Goal: Task Accomplishment & Management: Manage account settings

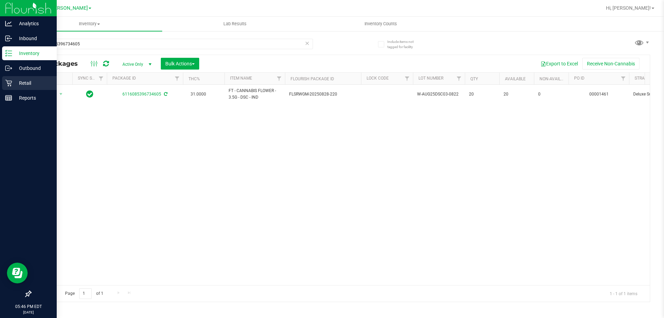
click at [13, 79] on p "Retail" at bounding box center [32, 83] width 41 height 8
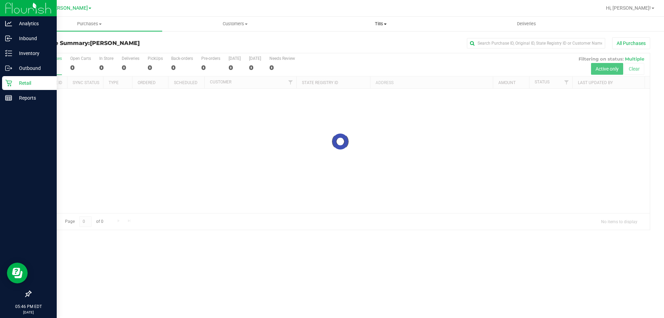
click at [395, 23] on span "Tills" at bounding box center [380, 24] width 145 height 6
click at [339, 41] on span "Manage tills" at bounding box center [331, 42] width 47 height 6
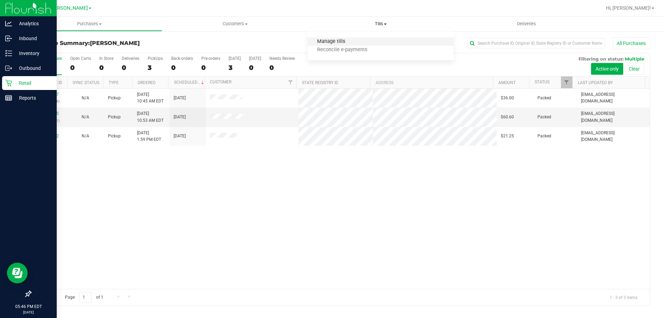
click at [340, 41] on span "Manage tills" at bounding box center [331, 42] width 47 height 6
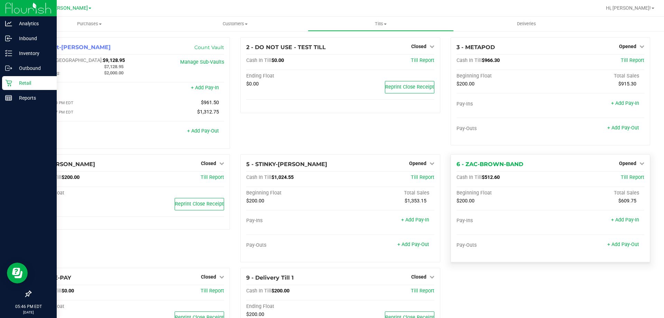
click at [640, 160] on div "6 - ZAC-BROWN-BAND Opened Close Till Cash In Till $512.60 Till Report Beginning…" at bounding box center [551, 208] width 200 height 108
click at [631, 164] on link "Opened" at bounding box center [631, 163] width 25 height 6
click at [619, 180] on link "Close Till" at bounding box center [628, 178] width 19 height 6
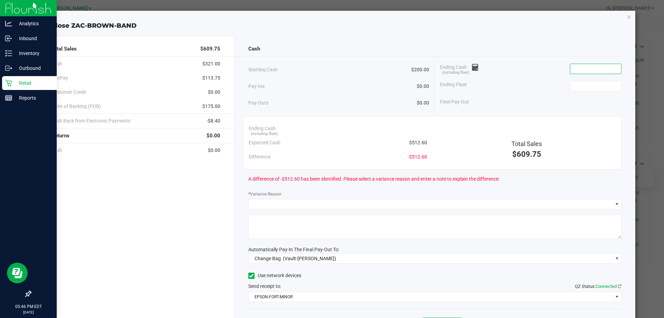
click at [575, 69] on input at bounding box center [595, 69] width 51 height 10
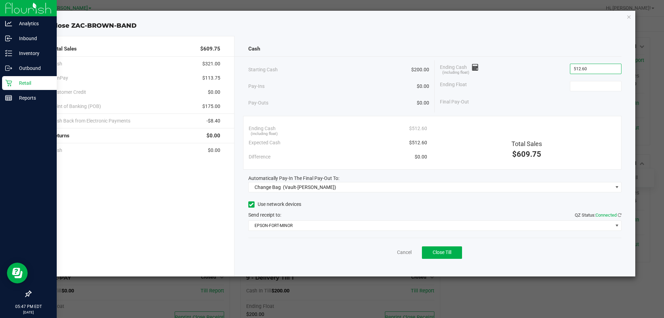
type input "$512.60"
click at [583, 79] on div "Ending Float" at bounding box center [531, 85] width 182 height 17
click at [584, 86] on input at bounding box center [595, 86] width 51 height 10
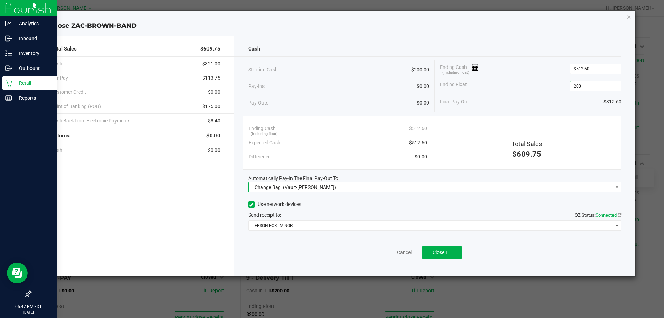
type input "$200.00"
click at [335, 189] on span "Change Bag (Vault-Summerfield WC)" at bounding box center [431, 187] width 364 height 10
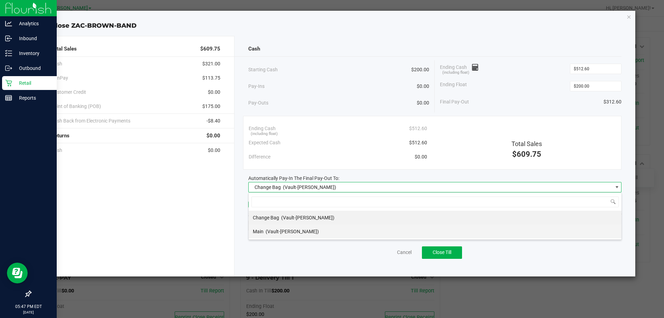
scroll to position [10, 373]
click at [269, 232] on span "(Vault-Summerfield WC)" at bounding box center [292, 232] width 53 height 6
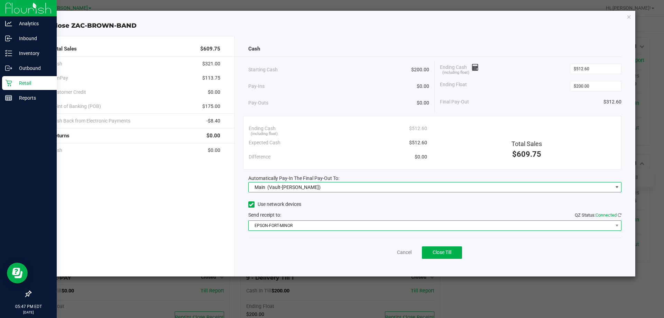
click at [273, 222] on span "EPSON-FORT-MINOR" at bounding box center [431, 226] width 364 height 10
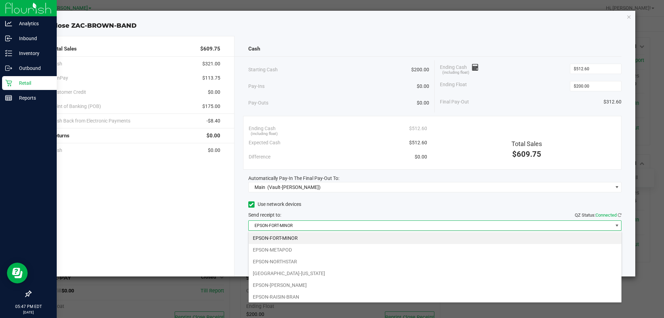
scroll to position [84, 0]
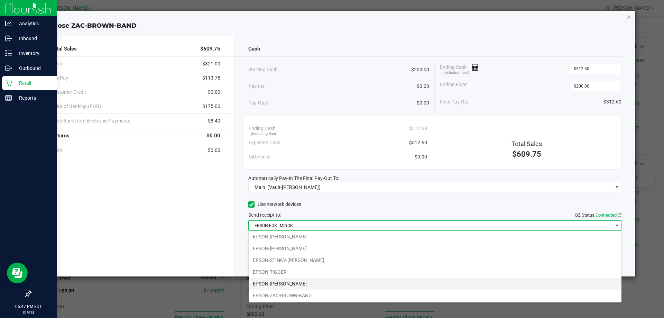
click at [288, 286] on li "EPSON-WILL-SMITH" at bounding box center [435, 284] width 373 height 12
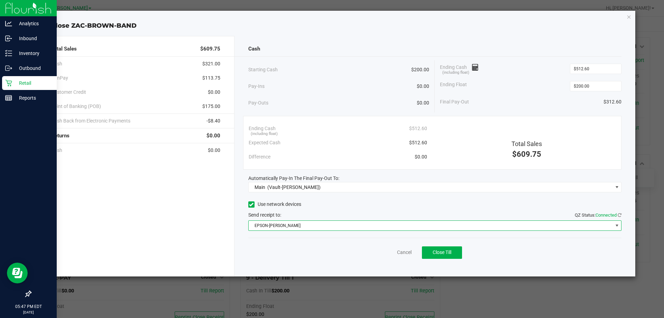
click at [515, 91] on div "Ending Float $200.00" at bounding box center [531, 85] width 182 height 17
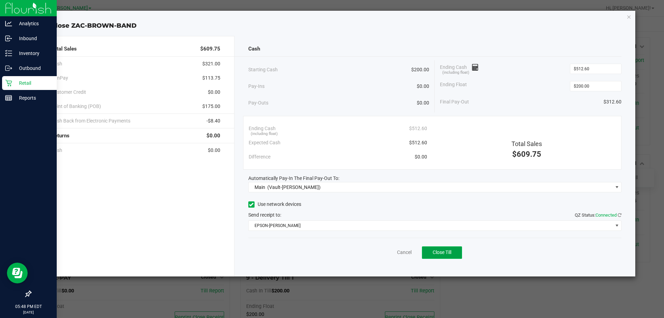
click at [436, 246] on button "Close Till" at bounding box center [442, 252] width 40 height 12
click at [384, 249] on link "Dismiss" at bounding box center [389, 252] width 17 height 7
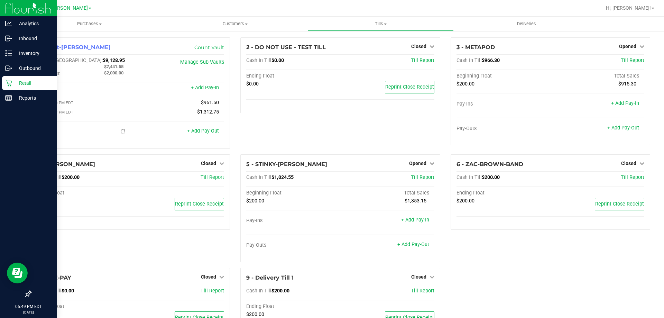
click at [633, 45] on link "Opened" at bounding box center [631, 47] width 25 height 6
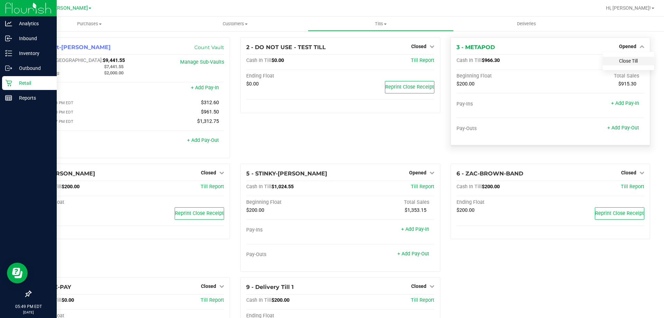
click at [627, 62] on link "Close Till" at bounding box center [628, 61] width 19 height 6
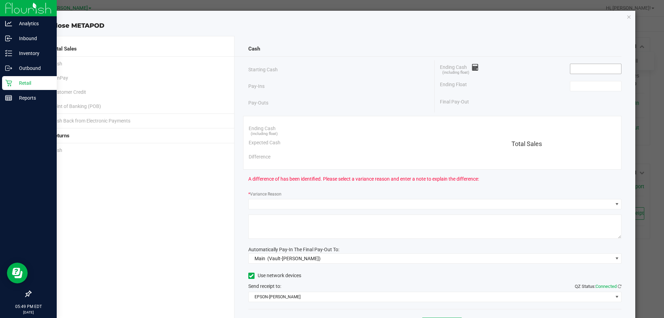
click at [595, 66] on input at bounding box center [595, 69] width 51 height 10
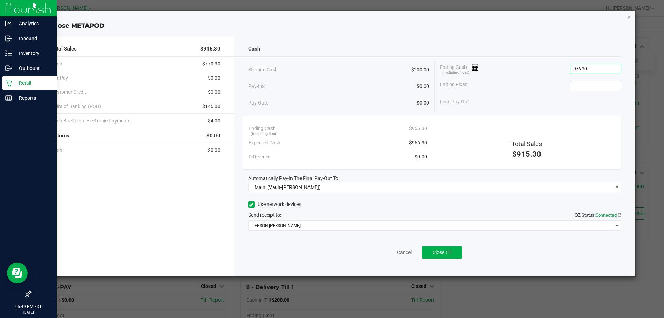
click at [593, 84] on input at bounding box center [595, 86] width 51 height 10
type input "$966.30"
click at [535, 91] on div "Ending Float 200" at bounding box center [531, 85] width 182 height 17
type input "$200.00"
click at [461, 247] on button "Close Till" at bounding box center [442, 252] width 40 height 12
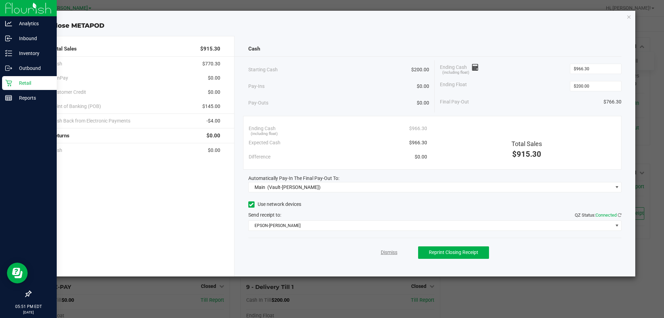
click at [386, 251] on link "Dismiss" at bounding box center [389, 252] width 17 height 7
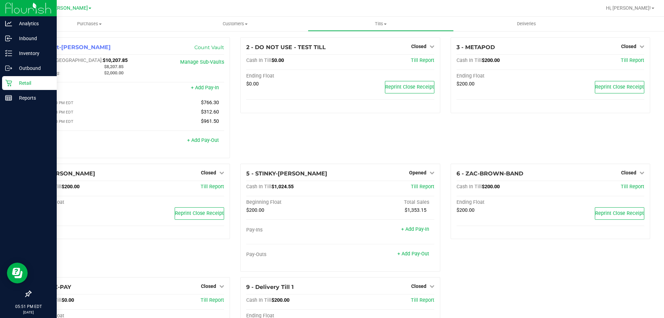
click at [242, 131] on div "2 - DO NOT USE - TEST TILL Closed Open Till Cash In Till $0.00 Till Report Endi…" at bounding box center [340, 100] width 210 height 126
click at [12, 52] on p "Inventory" at bounding box center [32, 53] width 41 height 8
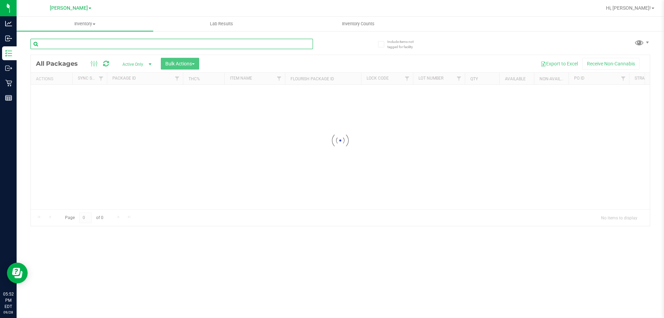
click at [72, 41] on div "Inventory All packages All inventory Waste log Create inventory Lab Results Inv…" at bounding box center [340, 167] width 647 height 301
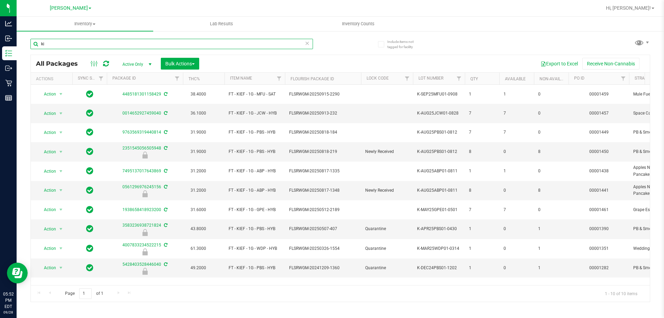
type input "k"
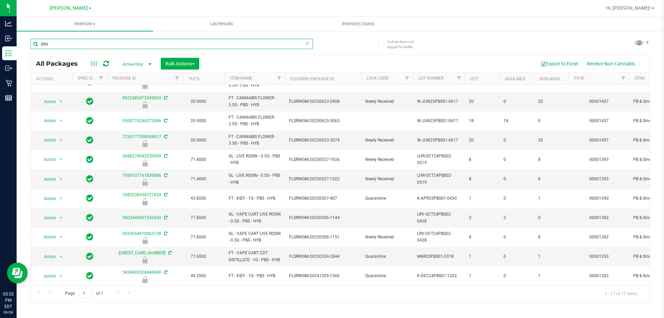
scroll to position [150, 0]
type input "p"
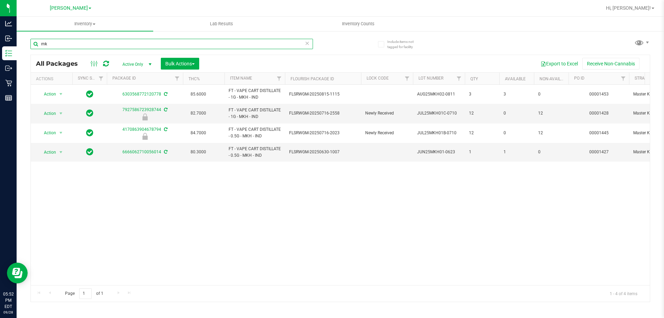
type input "m"
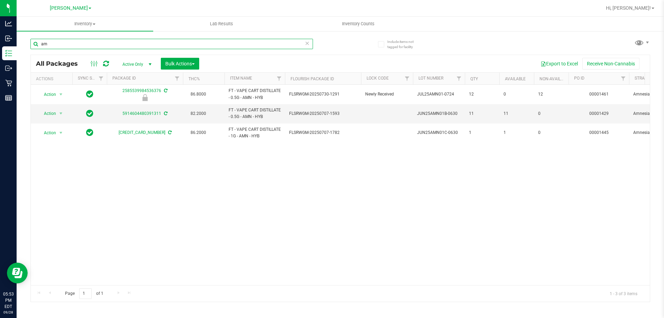
type input "a"
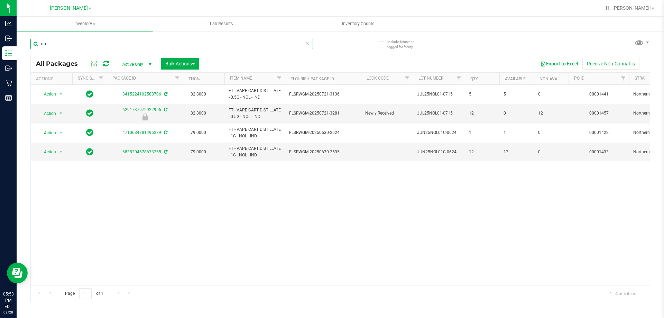
type input "n"
type input "t"
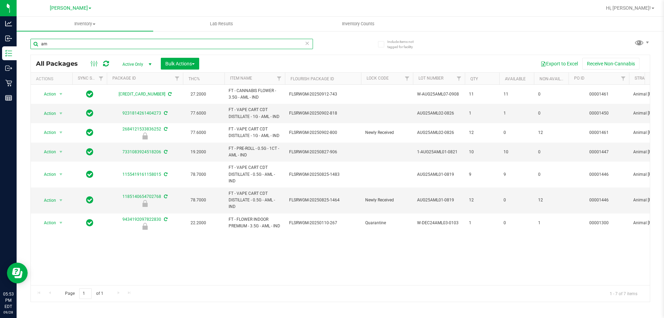
type input "a"
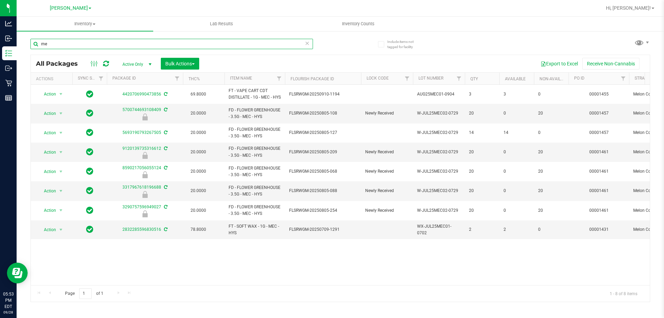
type input "m"
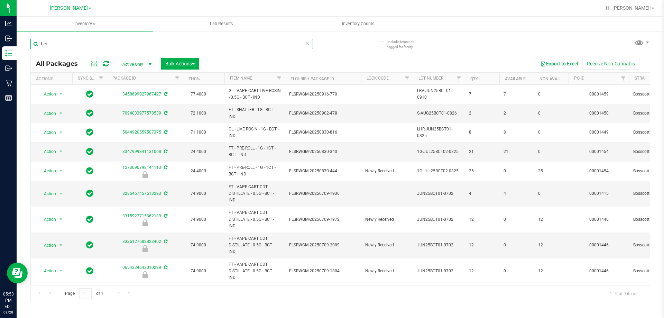
scroll to position [4, 0]
type input "b"
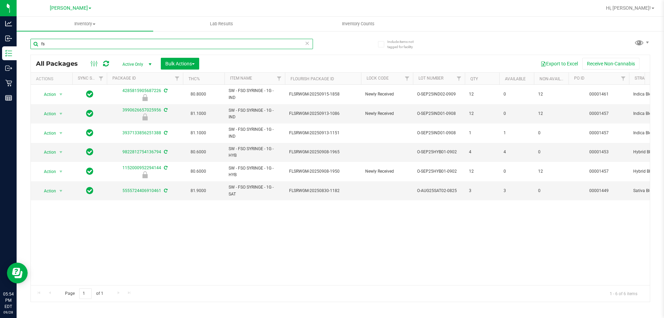
type input "f"
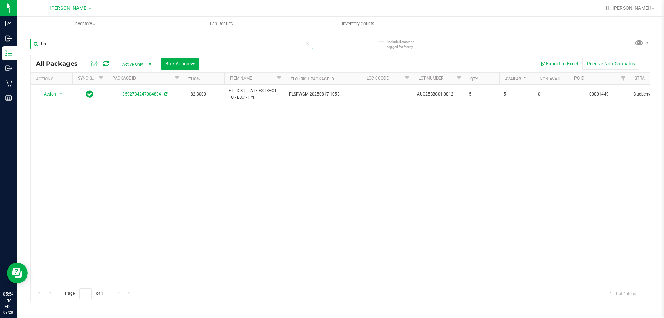
type input "b"
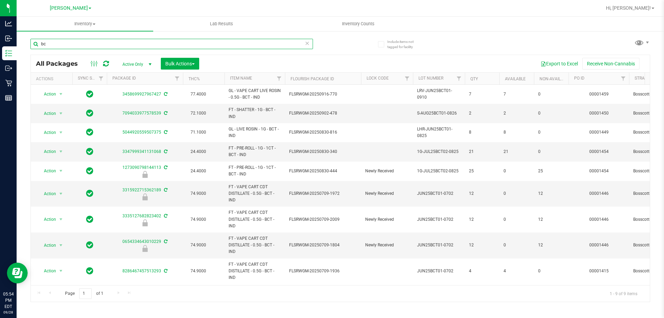
type input "b"
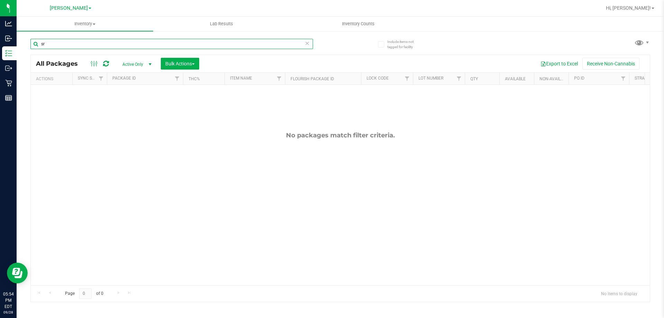
type input "s"
type input "g"
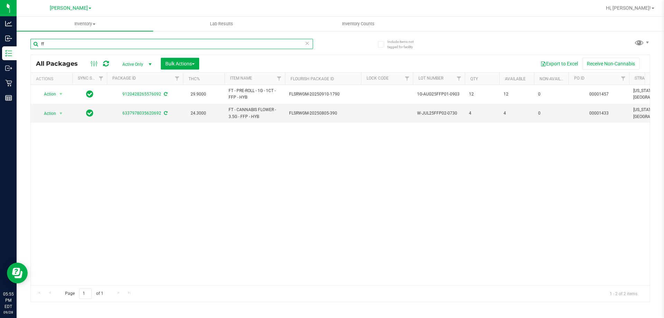
type input "f"
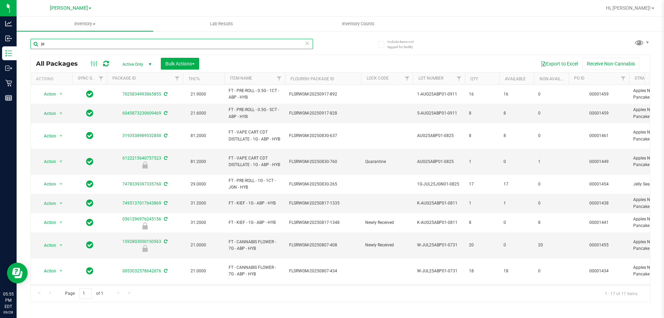
type input "je"
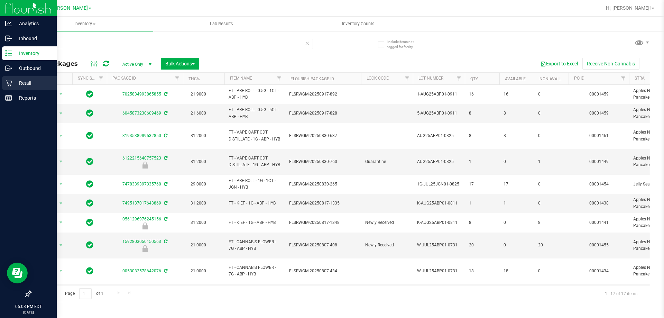
click at [10, 83] on icon at bounding box center [8, 83] width 7 height 7
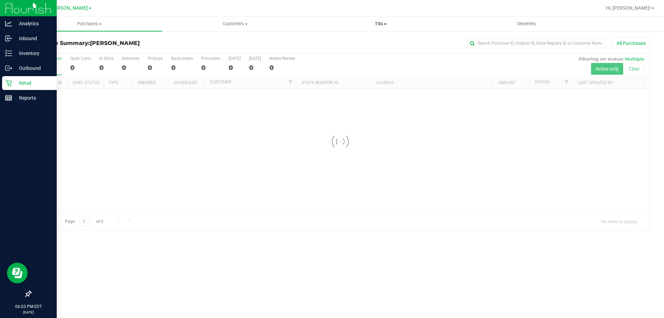
click at [383, 26] on span "Tills" at bounding box center [380, 24] width 145 height 6
click at [323, 42] on span "Manage tills" at bounding box center [331, 42] width 47 height 6
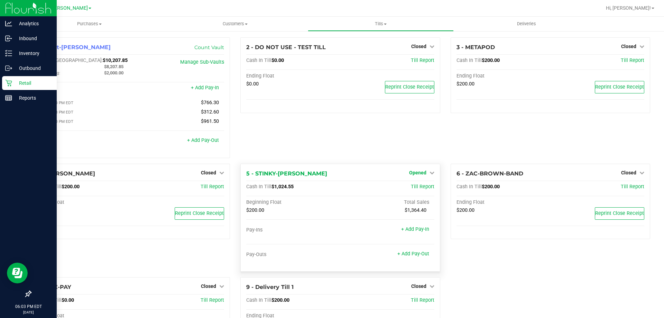
click at [419, 174] on span "Opened" at bounding box center [417, 173] width 17 height 6
click at [417, 189] on link "Close Till" at bounding box center [418, 187] width 19 height 6
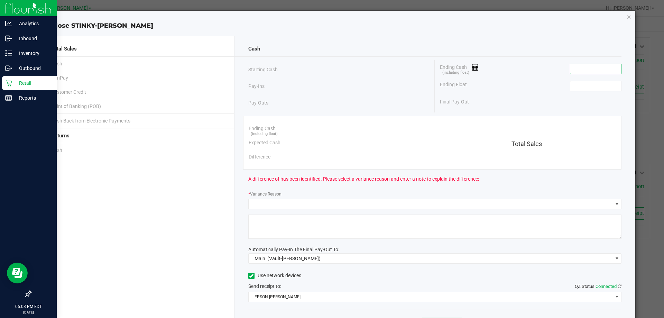
click at [585, 72] on input at bounding box center [595, 69] width 51 height 10
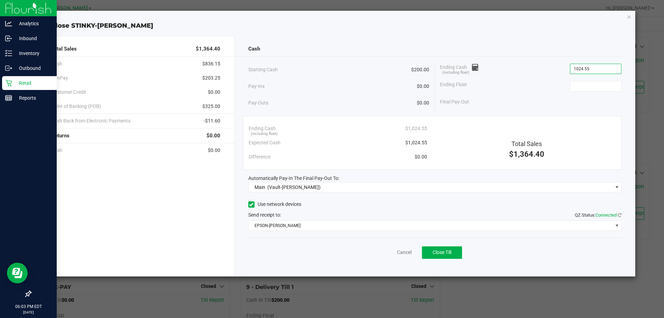
type input "$1,024.55"
drag, startPoint x: 580, startPoint y: 92, endPoint x: 587, endPoint y: 92, distance: 7.3
click at [582, 92] on div "Ending Float" at bounding box center [531, 85] width 182 height 17
drag, startPoint x: 539, startPoint y: 86, endPoint x: 531, endPoint y: 86, distance: 8.0
click at [540, 84] on div "Ending Float" at bounding box center [531, 85] width 182 height 17
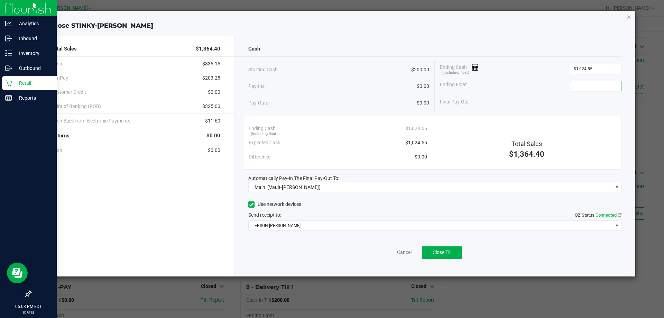
drag, startPoint x: 582, startPoint y: 82, endPoint x: 573, endPoint y: 89, distance: 11.5
click at [581, 82] on input at bounding box center [595, 86] width 51 height 10
type input "$200.00"
click at [538, 84] on div "Ending Float $200.00" at bounding box center [531, 85] width 182 height 17
click at [438, 250] on span "Close Till" at bounding box center [442, 252] width 19 height 6
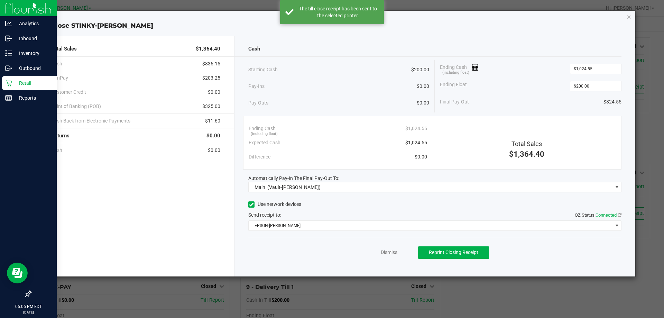
click at [322, 257] on div "Dismiss Reprint Closing Receipt" at bounding box center [434, 251] width 373 height 27
click at [397, 251] on link "Dismiss" at bounding box center [389, 252] width 17 height 7
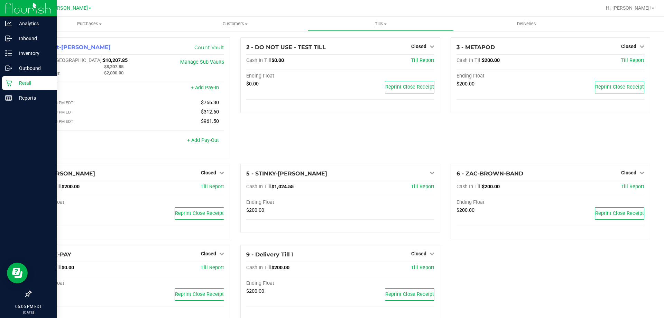
click at [253, 141] on div "2 - DO NOT USE - TEST TILL Closed Open Till Cash In Till $0.00 Till Report Endi…" at bounding box center [340, 100] width 210 height 126
click at [96, 59] on div "Cash In Vault: $11,032.40" at bounding box center [98, 60] width 125 height 6
drag, startPoint x: 100, startPoint y: 60, endPoint x: 69, endPoint y: 61, distance: 31.5
click at [69, 61] on div "Cash In Vault: $11,032.40" at bounding box center [98, 60] width 125 height 6
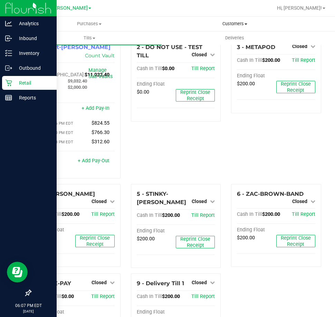
click at [241, 25] on span "Customers" at bounding box center [235, 24] width 145 height 6
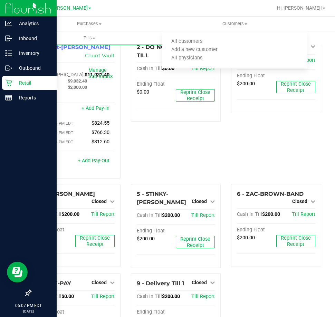
drag, startPoint x: 193, startPoint y: 155, endPoint x: 107, endPoint y: 51, distance: 134.8
click at [193, 155] on div "2 - DO NOT USE - TEST TILL Closed Open Till Cash In Till $0.00 Till Report Endi…" at bounding box center [176, 110] width 101 height 147
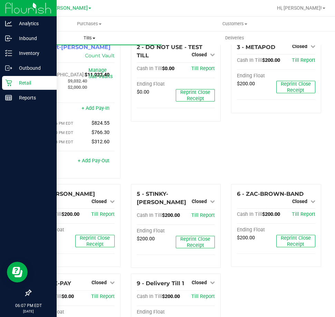
click at [93, 39] on span "Tills" at bounding box center [89, 38] width 145 height 6
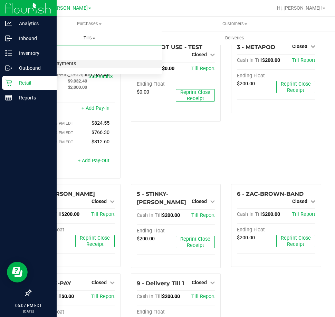
click at [52, 62] on span "Reconcile e-payments" at bounding box center [51, 64] width 69 height 6
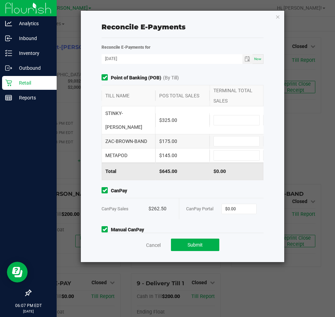
drag, startPoint x: 219, startPoint y: 116, endPoint x: 328, endPoint y: 117, distance: 108.6
click at [219, 117] on input at bounding box center [237, 120] width 46 height 10
type input "$325.00"
type input "$175.00"
type input "$145.00"
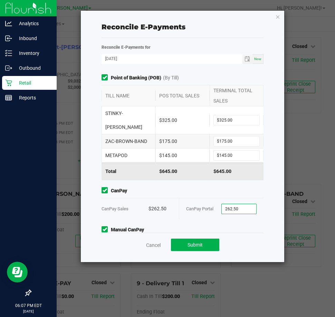
type input "$262.50"
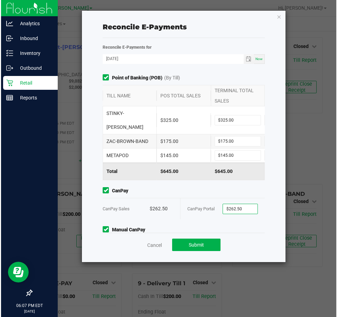
scroll to position [39, 0]
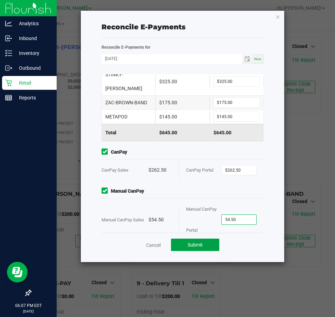
type input "$54.50"
click at [204, 244] on button "Submit" at bounding box center [195, 245] width 48 height 12
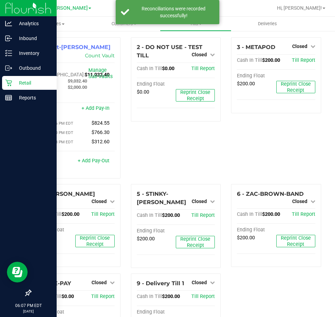
click at [157, 160] on div "2 - DO NOT USE - TEST TILL Closed Open Till Cash In Till $0.00 Till Report Endi…" at bounding box center [176, 110] width 101 height 147
drag, startPoint x: 65, startPoint y: 76, endPoint x: 34, endPoint y: 75, distance: 30.4
click at [34, 75] on div "1 - Vault-Summerfield WC Count Vault Cash In Vault: $11,032.40 Main: $9,032.40 …" at bounding box center [75, 107] width 90 height 141
copy span "$11,032.40"
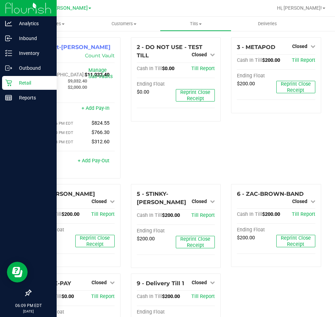
click at [152, 148] on div "2 - DO NOT USE - TEST TILL Closed Open Till Cash In Till $0.00 Till Report Endi…" at bounding box center [176, 110] width 101 height 147
click at [148, 153] on div "2 - DO NOT USE - TEST TILL Closed Open Till Cash In Till $0.00 Till Report Endi…" at bounding box center [176, 110] width 101 height 147
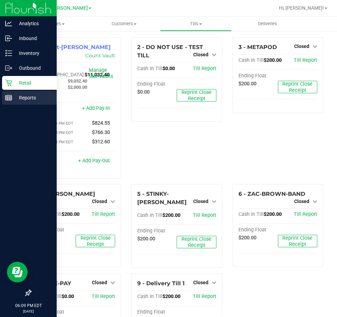
click at [16, 99] on p "Reports" at bounding box center [32, 98] width 41 height 8
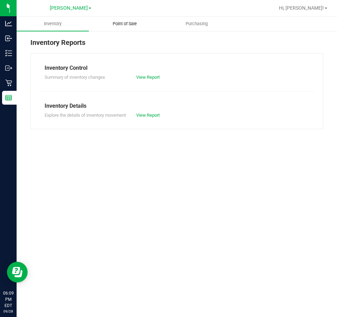
click at [124, 20] on uib-tab-heading "Point of Sale" at bounding box center [125, 24] width 72 height 14
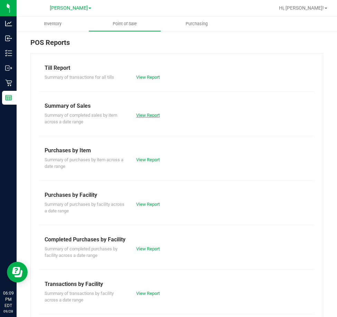
click at [142, 114] on link "View Report" at bounding box center [148, 115] width 24 height 5
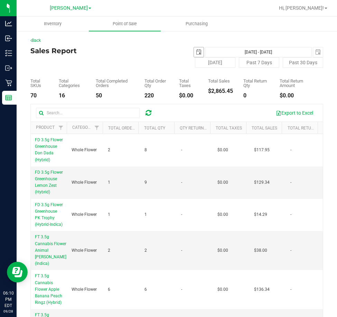
click at [194, 49] on span "select" at bounding box center [199, 52] width 10 height 10
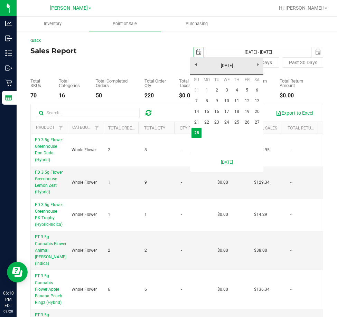
scroll to position [0, 17]
click at [209, 123] on link "22" at bounding box center [207, 122] width 10 height 11
type input "2025-09-22"
type input "Sep 22, 2025 - Sep 28, 2025"
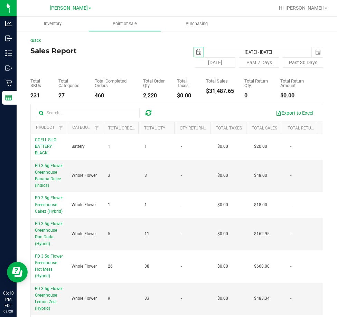
click at [194, 49] on span "select" at bounding box center [199, 52] width 10 height 10
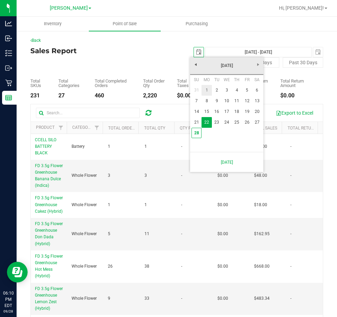
click at [210, 89] on link "1" at bounding box center [207, 90] width 10 height 11
type input "2025-09-01"
type input "Sep 1, 2025 - Sep 28, 2025"
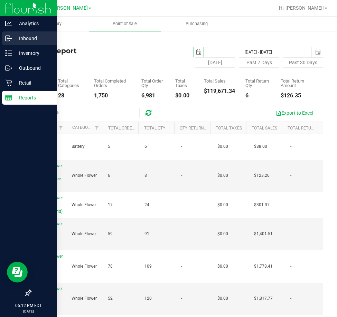
click at [23, 38] on p "Inbound" at bounding box center [32, 38] width 41 height 8
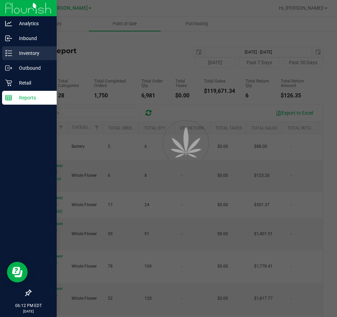
click at [29, 53] on p "Inventory" at bounding box center [32, 53] width 41 height 8
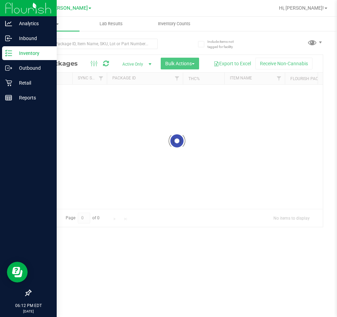
click at [29, 53] on p "Inventory" at bounding box center [32, 53] width 41 height 8
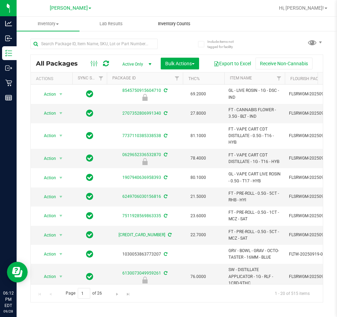
click at [166, 21] on span "Inventory Counts" at bounding box center [174, 24] width 51 height 6
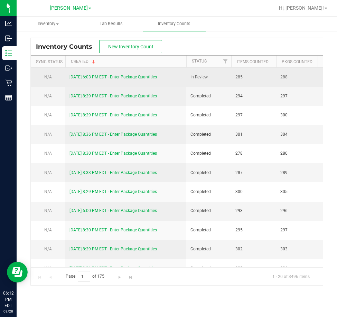
click at [114, 76] on link "9/28/25 6:03 PM EDT - Enter Package Quantities" at bounding box center [112, 77] width 87 height 5
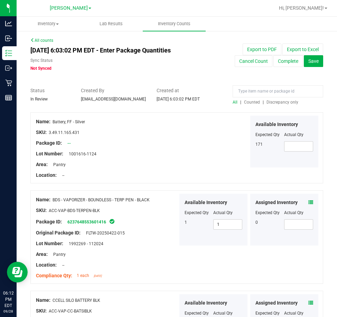
click at [279, 101] on span "Discrepancy only" at bounding box center [283, 102] width 32 height 5
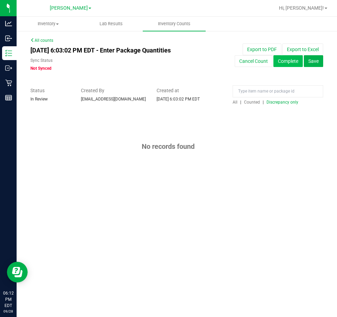
click at [285, 61] on button "Complete" at bounding box center [288, 61] width 29 height 12
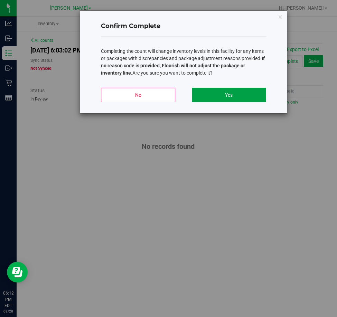
click at [227, 99] on button "Yes" at bounding box center [229, 95] width 74 height 15
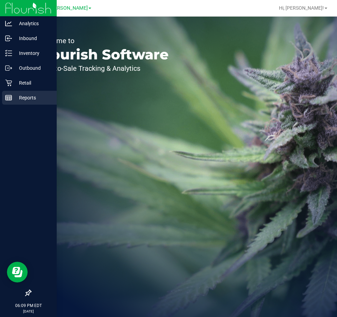
click at [15, 103] on div "Reports" at bounding box center [29, 98] width 55 height 14
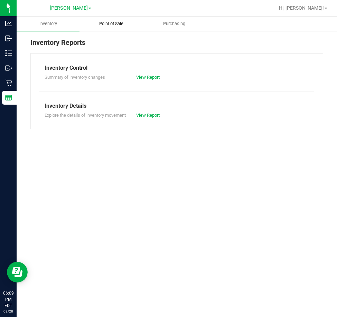
click at [113, 24] on span "Point of Sale" at bounding box center [111, 24] width 43 height 6
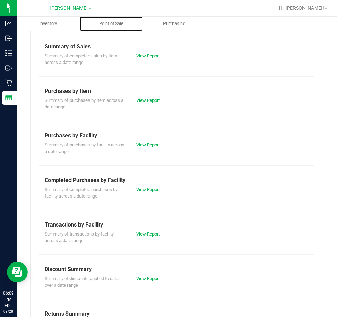
scroll to position [93, 0]
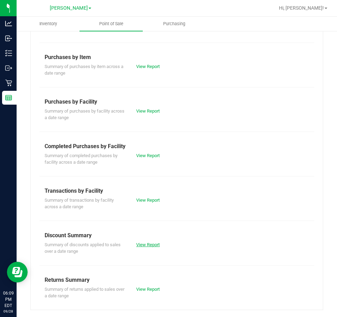
click at [146, 244] on link "View Report" at bounding box center [148, 244] width 24 height 5
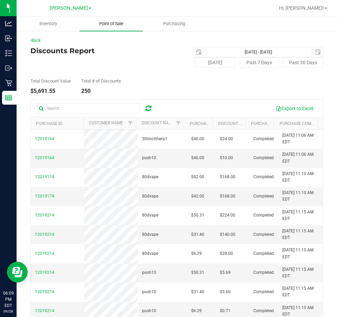
click at [106, 25] on span "Point of Sale" at bounding box center [111, 24] width 43 height 6
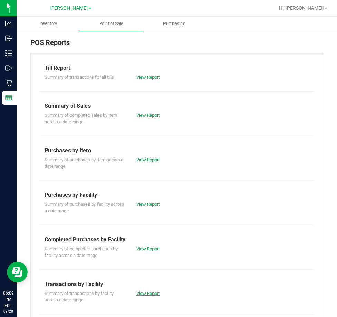
click at [138, 295] on link "View Report" at bounding box center [148, 293] width 24 height 5
